Goal: Use online tool/utility: Utilize a website feature to perform a specific function

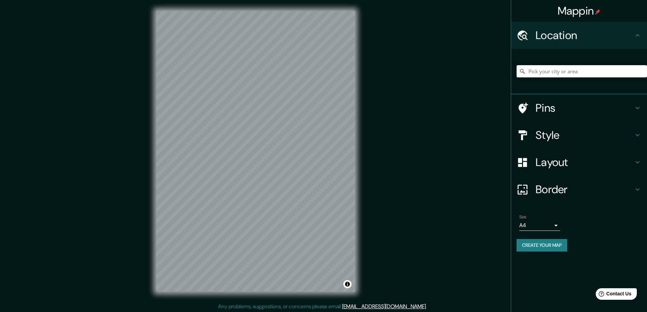
drag, startPoint x: 539, startPoint y: 133, endPoint x: 244, endPoint y: 312, distance: 345.0
click at [539, 132] on h4 "Style" at bounding box center [584, 135] width 98 height 14
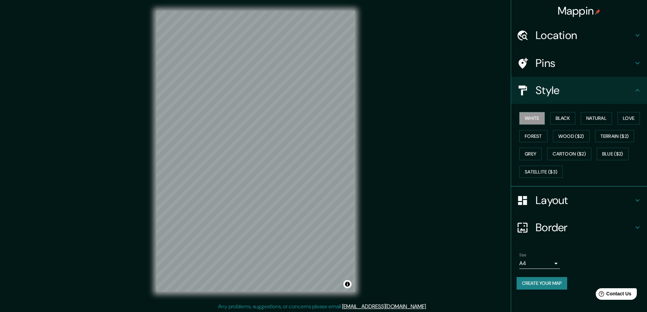
click at [72, 70] on div "Mappin Location Pins Style White Black Natural Love Forest Wood ($2) Terrain ($…" at bounding box center [323, 156] width 647 height 313
click at [568, 118] on button "Black" at bounding box center [562, 118] width 25 height 13
click at [555, 201] on h4 "Layout" at bounding box center [584, 201] width 98 height 14
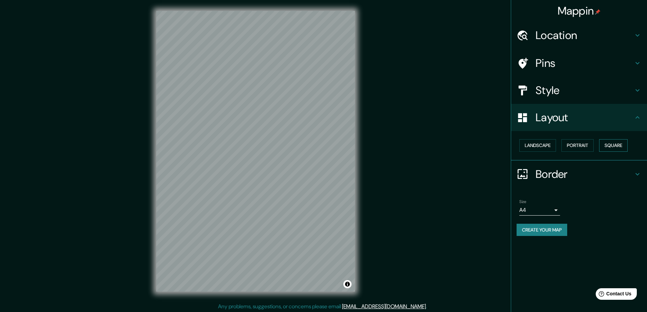
click at [622, 144] on button "Square" at bounding box center [613, 145] width 29 height 13
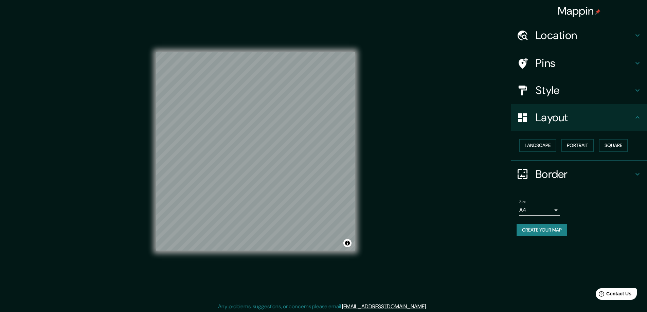
click at [554, 209] on body "Mappin Location Pins Style Layout Landscape Portrait Square Border Choose a bor…" at bounding box center [323, 156] width 647 height 312
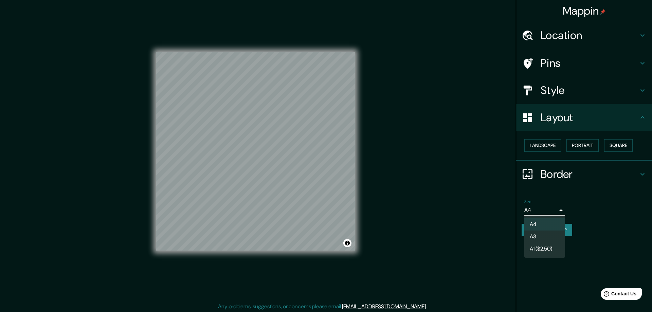
click at [536, 237] on li "A3" at bounding box center [544, 237] width 41 height 12
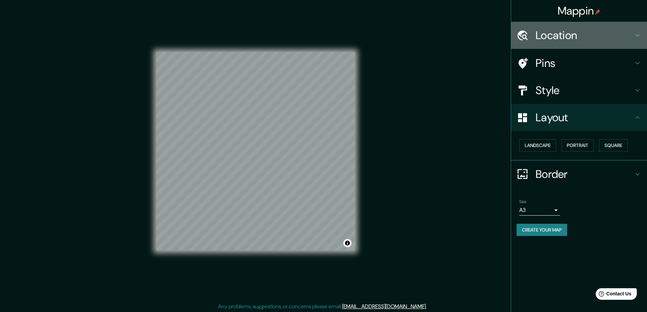
click at [547, 37] on h4 "Location" at bounding box center [584, 36] width 98 height 14
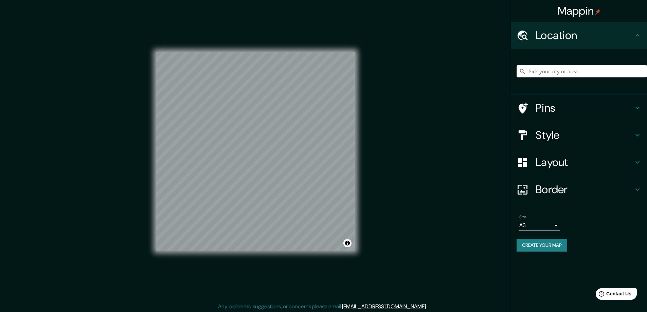
paste input "78 Dunctonwood Place, London Ontario N5V 4W6"
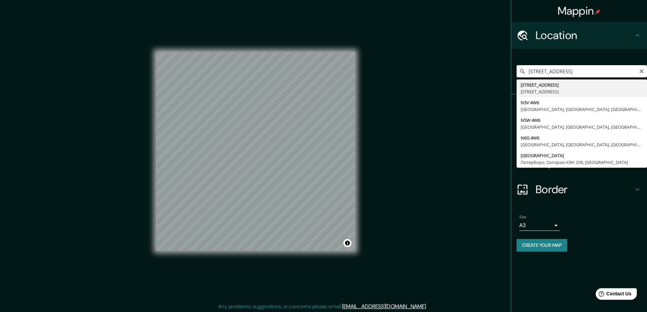
type input "78 Dunctonwood Place, Лондон, Онтарио N5V 4W6, Канада"
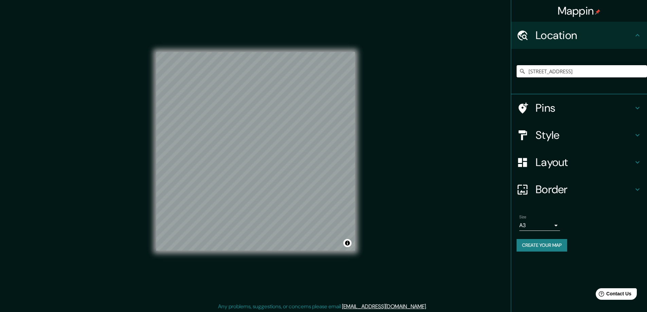
scroll to position [0, 0]
click at [540, 243] on button "Create your map" at bounding box center [541, 245] width 51 height 13
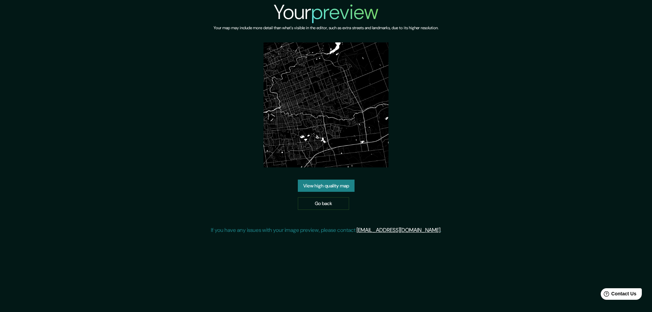
click at [327, 186] on link "View high quality map" at bounding box center [326, 186] width 57 height 13
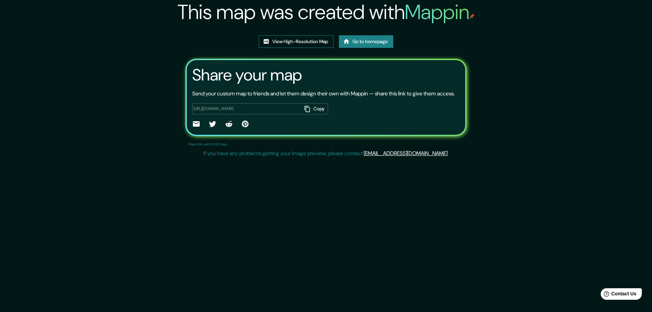
click at [283, 40] on link "View High-Resolution Map" at bounding box center [296, 41] width 75 height 13
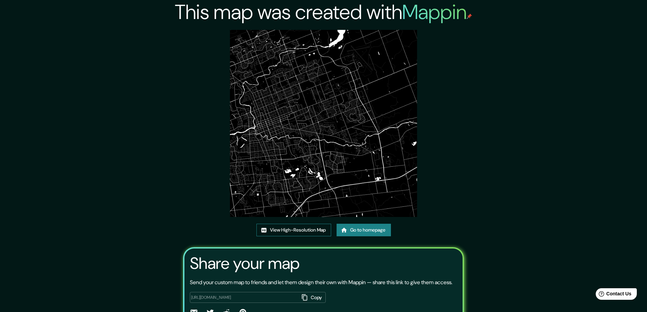
click at [275, 230] on link "View High-Resolution Map" at bounding box center [293, 230] width 75 height 13
click at [354, 229] on link "Go to homepage" at bounding box center [363, 230] width 54 height 13
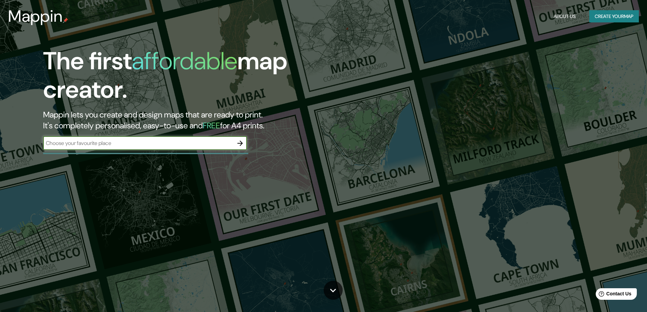
click at [239, 144] on icon "button" at bounding box center [240, 143] width 8 height 8
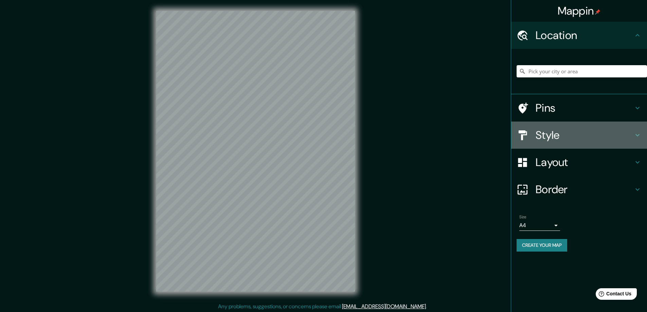
click at [553, 135] on h4 "Style" at bounding box center [584, 135] width 98 height 14
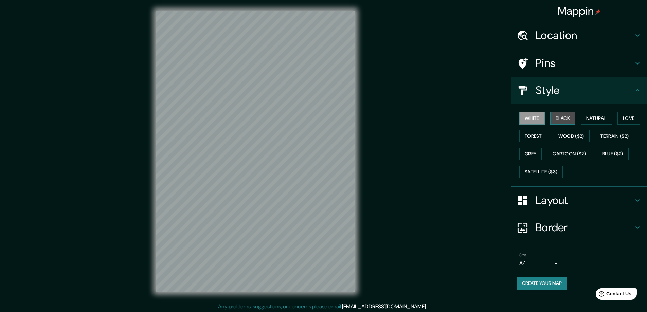
click at [562, 117] on button "Black" at bounding box center [562, 118] width 25 height 13
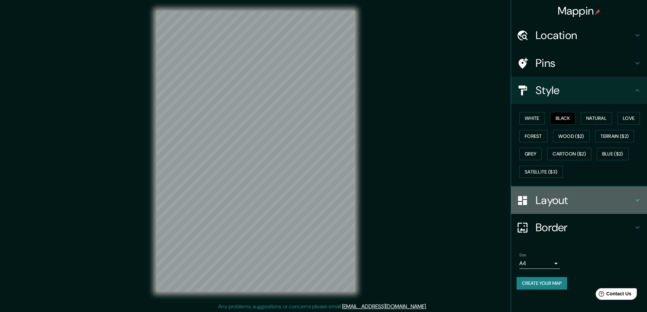
click at [547, 200] on h4 "Layout" at bounding box center [584, 201] width 98 height 14
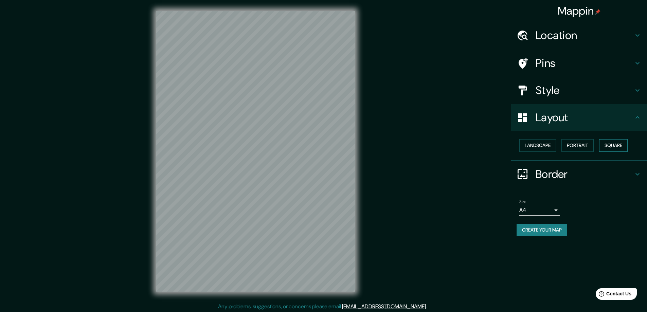
click at [616, 148] on button "Square" at bounding box center [613, 145] width 29 height 13
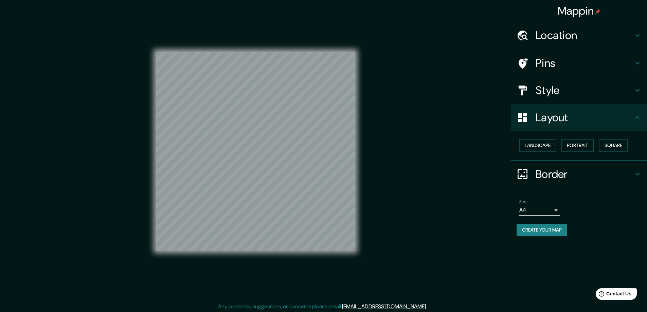
click at [554, 209] on body "Mappin Location Pins Style Layout Landscape Portrait Square Border Choose a bor…" at bounding box center [323, 156] width 647 height 312
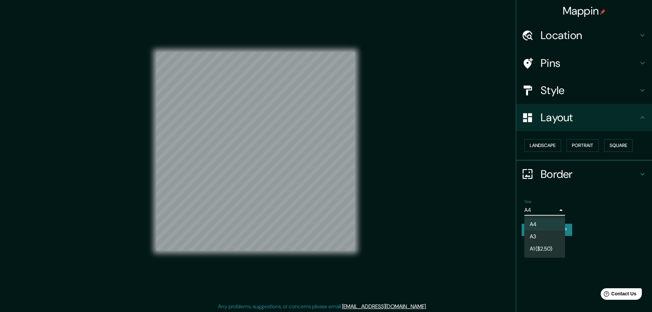
click at [531, 235] on li "A3" at bounding box center [544, 237] width 41 height 12
type input "a4"
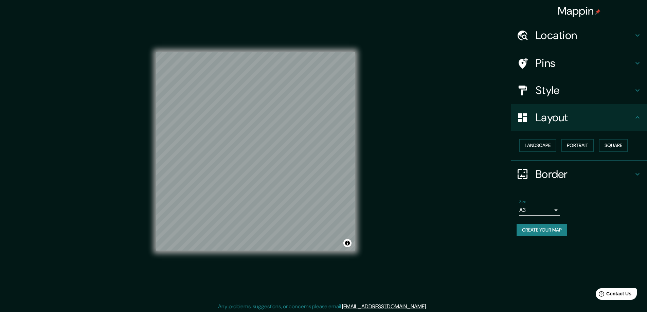
click at [554, 36] on h4 "Location" at bounding box center [584, 36] width 98 height 14
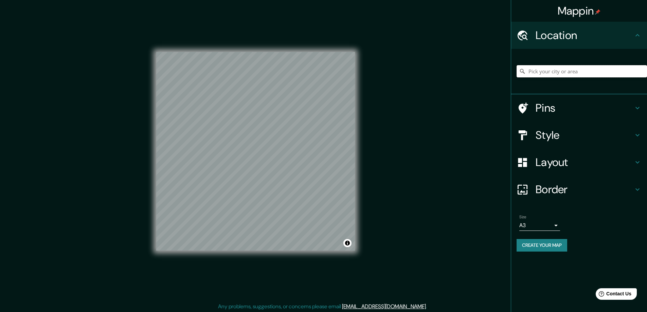
paste input "207 E. Fairfield Ave., New Castle, PA 16105"
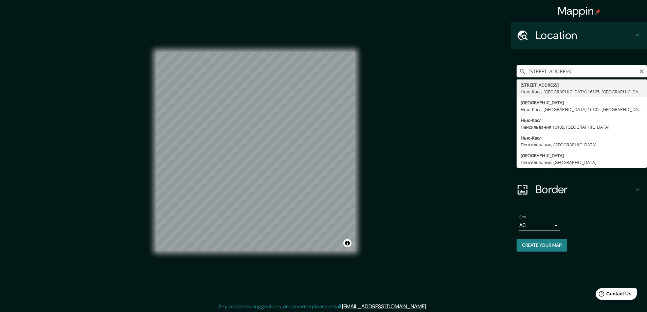
type input "207 East Fairfield Avenue, Нью-Касл, Пенсильвания 16105, США"
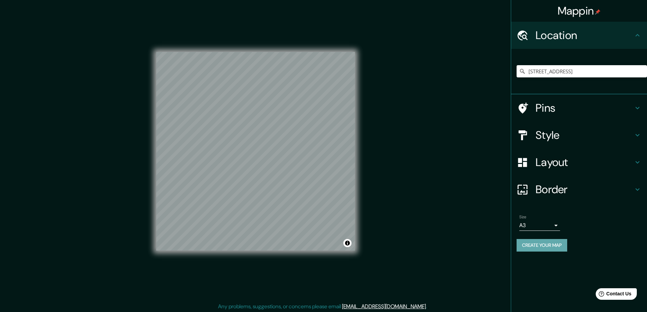
click at [542, 244] on button "Create your map" at bounding box center [541, 245] width 51 height 13
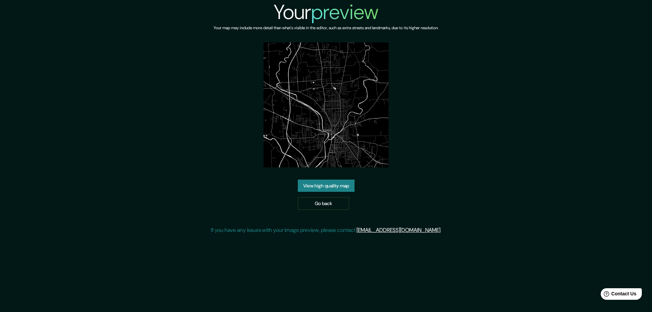
click at [311, 184] on link "View high quality map" at bounding box center [326, 186] width 57 height 13
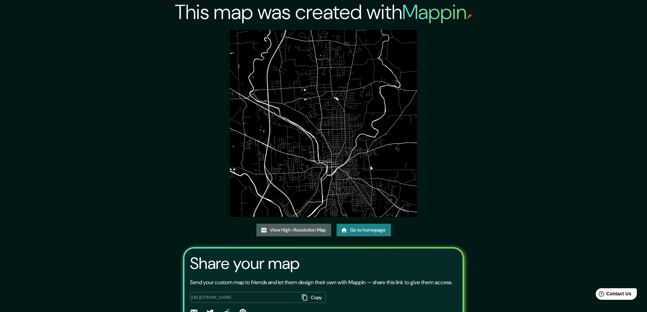
click at [289, 227] on link "View High-Resolution Map" at bounding box center [293, 230] width 75 height 13
click at [362, 228] on link "Go to homepage" at bounding box center [363, 230] width 54 height 13
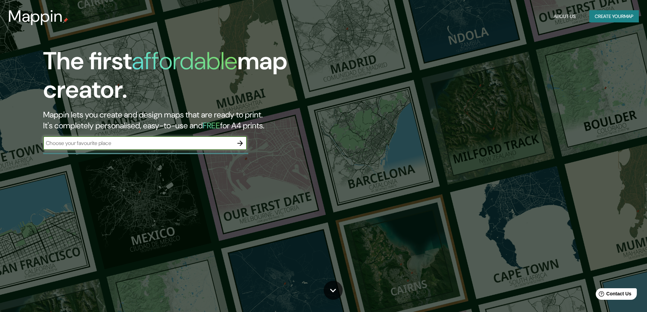
click at [238, 144] on icon "button" at bounding box center [240, 143] width 8 height 8
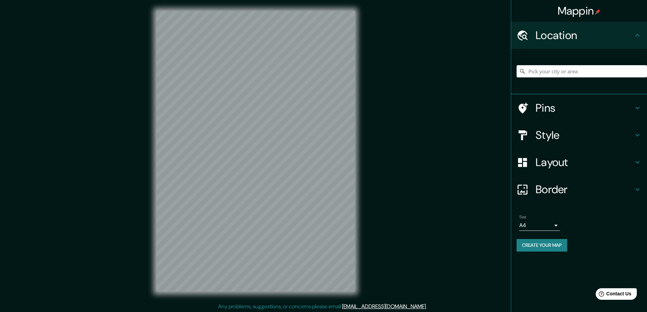
click at [542, 134] on h4 "Style" at bounding box center [584, 135] width 98 height 14
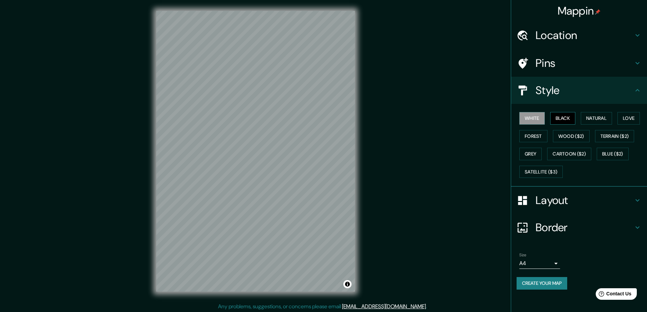
click at [562, 118] on button "Black" at bounding box center [562, 118] width 25 height 13
click at [551, 199] on h4 "Layout" at bounding box center [584, 201] width 98 height 14
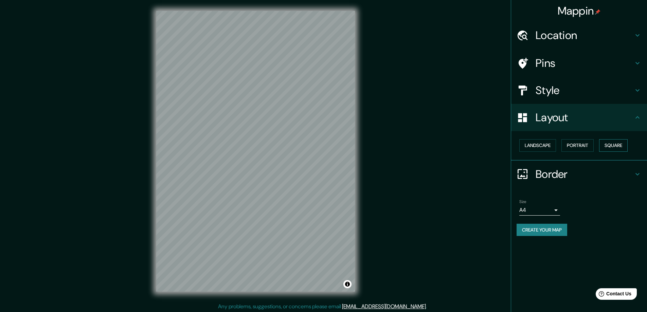
click at [622, 140] on button "Square" at bounding box center [613, 145] width 29 height 13
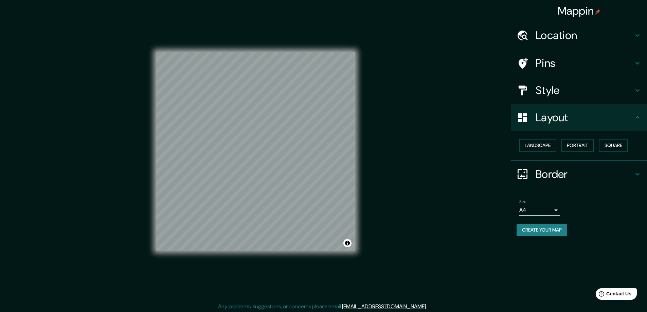
click at [556, 211] on body "Mappin Location Pins Style Layout Landscape Portrait Square Border Choose a bor…" at bounding box center [323, 156] width 647 height 312
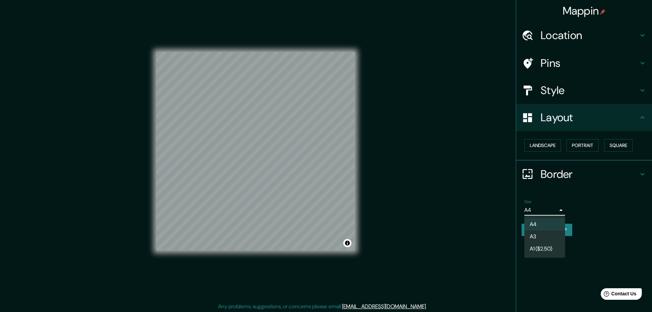
click at [545, 234] on li "A3" at bounding box center [544, 237] width 41 height 12
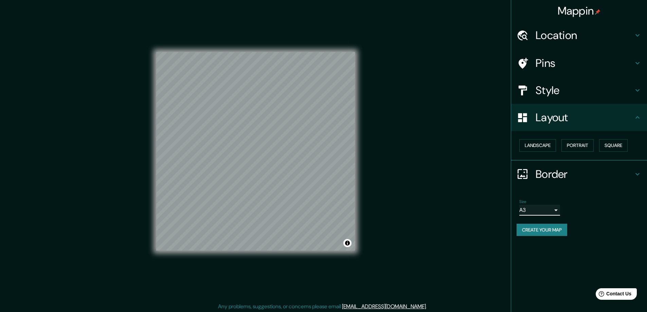
type input "a4"
click at [549, 91] on h4 "Style" at bounding box center [584, 91] width 98 height 14
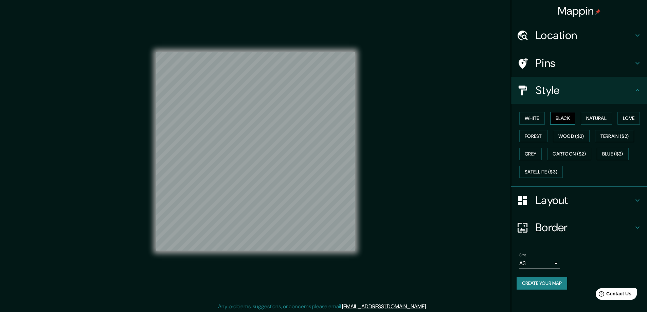
click at [559, 118] on button "Black" at bounding box center [562, 118] width 25 height 13
click at [547, 32] on h4 "Location" at bounding box center [584, 36] width 98 height 14
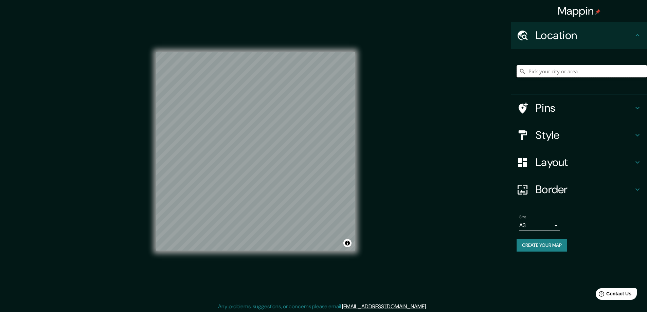
paste input "9a fortini court Hamilton hill Perth Western Australia 6163"
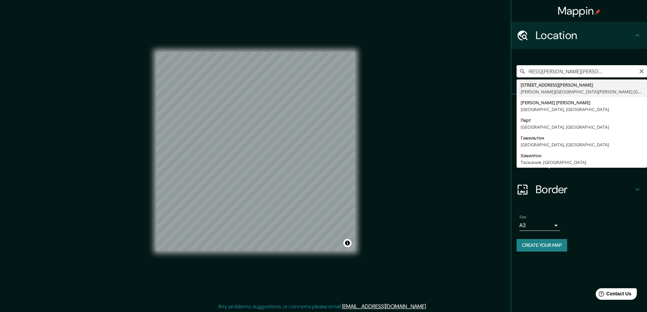
type input "9a Fortini Court, Hamilton Hill Западная Австралия 6163, Австралия"
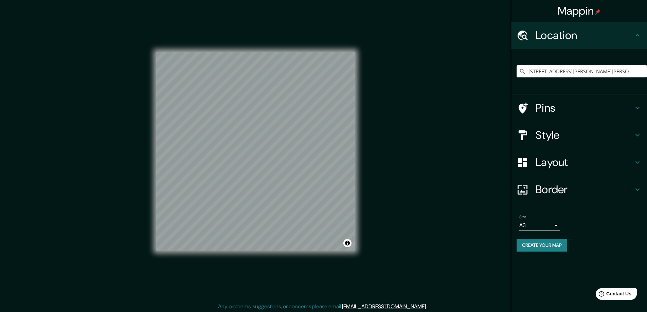
click at [526, 241] on button "Create your map" at bounding box center [541, 245] width 51 height 13
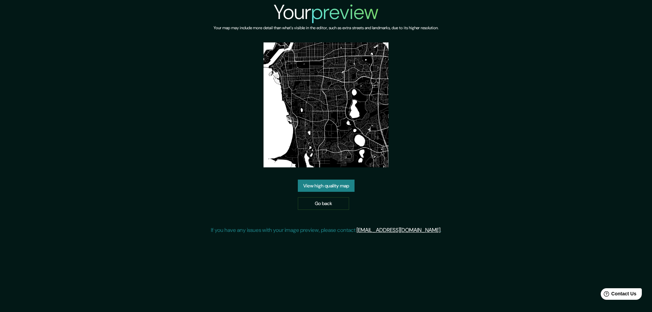
click at [334, 183] on link "View high quality map" at bounding box center [326, 186] width 57 height 13
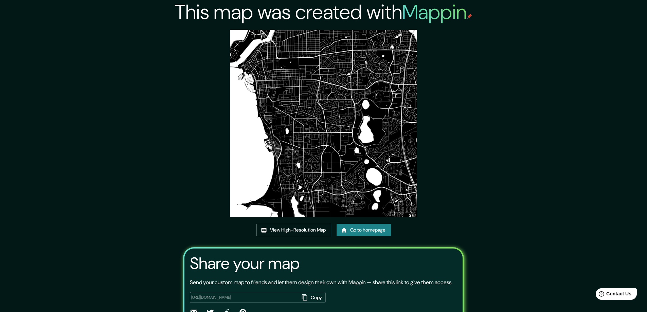
click at [291, 226] on link "View High-Resolution Map" at bounding box center [293, 230] width 75 height 13
click at [359, 229] on link "Go to homepage" at bounding box center [363, 230] width 54 height 13
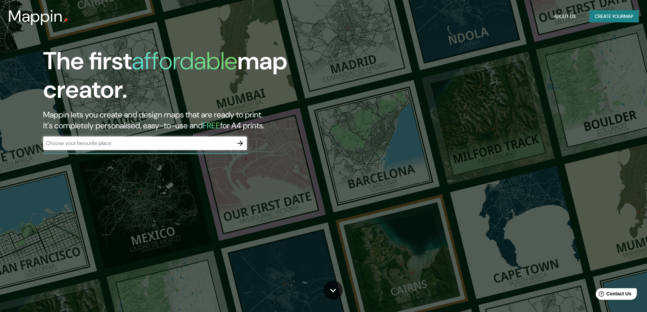
drag, startPoint x: 189, startPoint y: 186, endPoint x: 248, endPoint y: 146, distance: 71.4
click at [189, 186] on div "The first affordable map creator. Mappin lets you create and design maps that a…" at bounding box center [323, 156] width 647 height 312
click at [238, 142] on icon "button" at bounding box center [240, 143] width 8 height 8
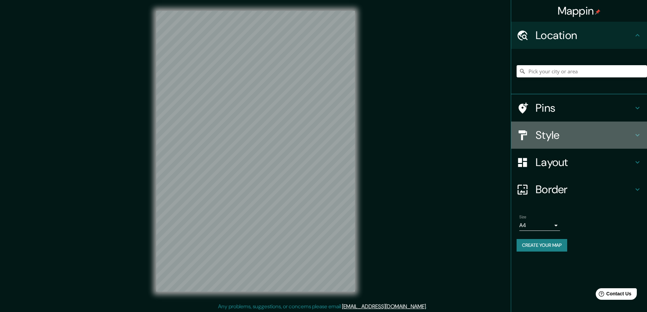
click at [549, 136] on h4 "Style" at bounding box center [584, 135] width 98 height 14
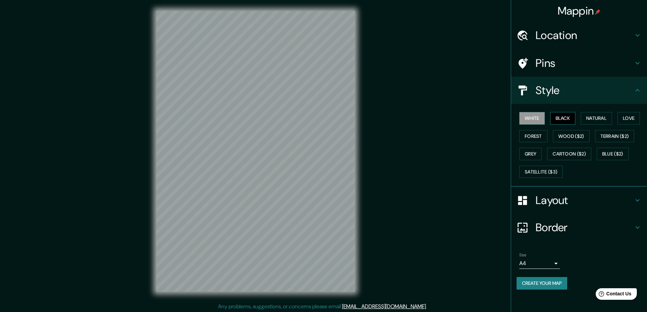
click at [563, 116] on button "Black" at bounding box center [562, 118] width 25 height 13
click at [557, 198] on h4 "Layout" at bounding box center [584, 201] width 98 height 14
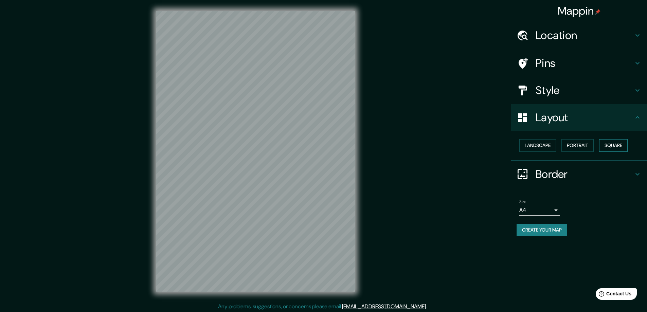
click at [610, 144] on button "Square" at bounding box center [613, 145] width 29 height 13
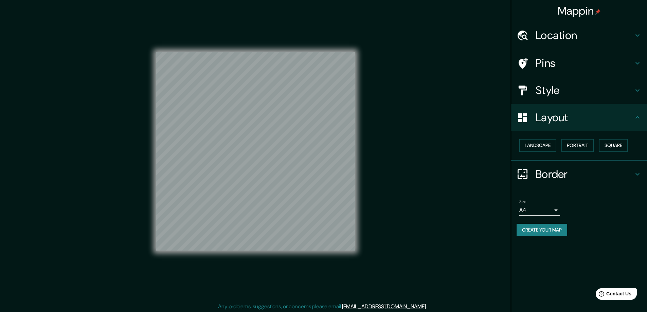
click at [551, 212] on body "Mappin Location Pins Style Layout Landscape Portrait Square Border Choose a bor…" at bounding box center [323, 156] width 647 height 312
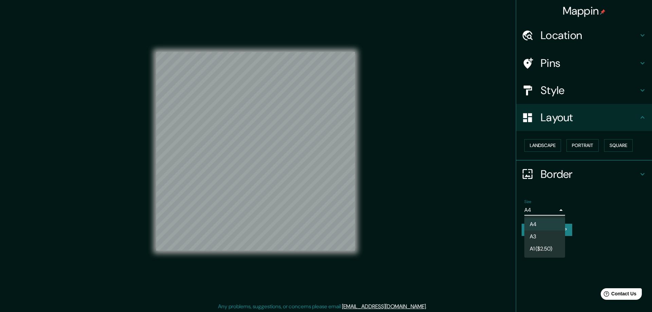
click at [536, 237] on li "A3" at bounding box center [544, 237] width 41 height 12
type input "a4"
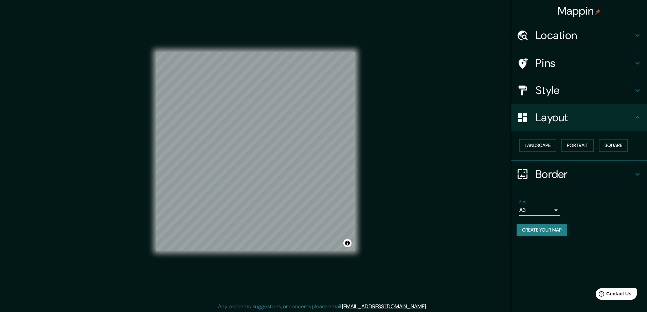
click at [547, 35] on h4 "Location" at bounding box center [584, 36] width 98 height 14
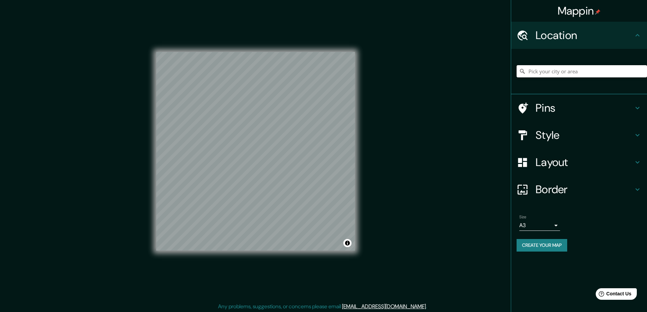
paste input "2180 15th Side RD, Thunder Bay, Ontario P7J1E3"
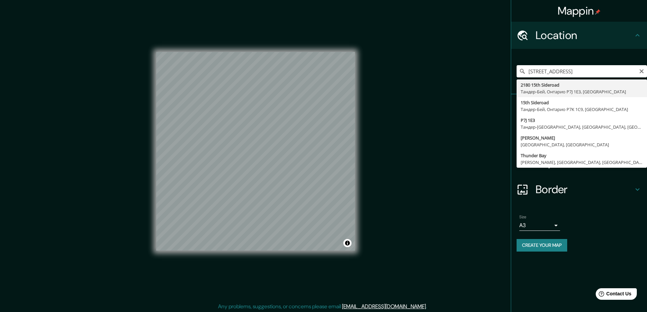
type input "2180 15th Sideroad, Тандер-Бей, Онтарио P7J 1E3, Канада"
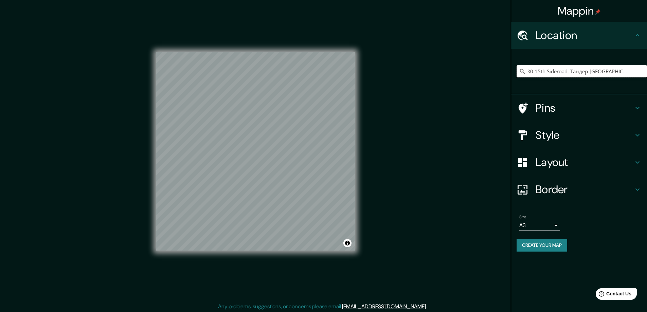
scroll to position [0, 0]
click at [551, 246] on button "Create your map" at bounding box center [541, 245] width 51 height 13
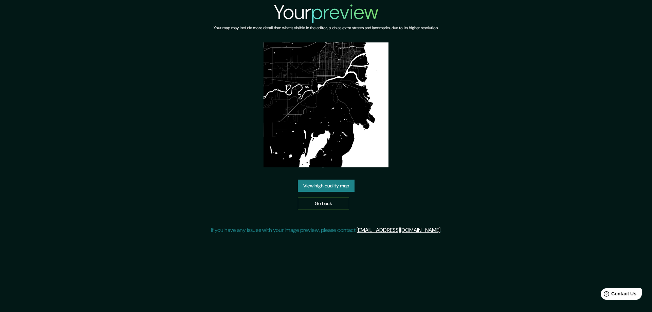
click at [337, 185] on link "View high quality map" at bounding box center [326, 186] width 57 height 13
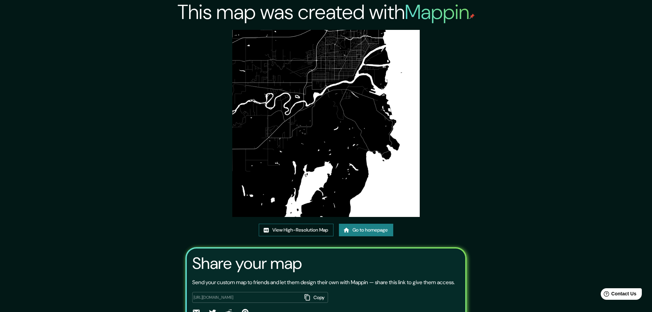
click at [302, 228] on link "View High-Resolution Map" at bounding box center [296, 230] width 75 height 13
click at [364, 228] on link "Go to homepage" at bounding box center [363, 230] width 54 height 13
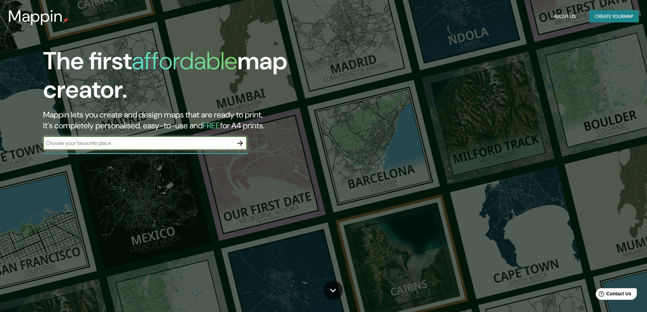
click at [240, 144] on icon "button" at bounding box center [240, 143] width 8 height 8
